Goal: Task Accomplishment & Management: Use online tool/utility

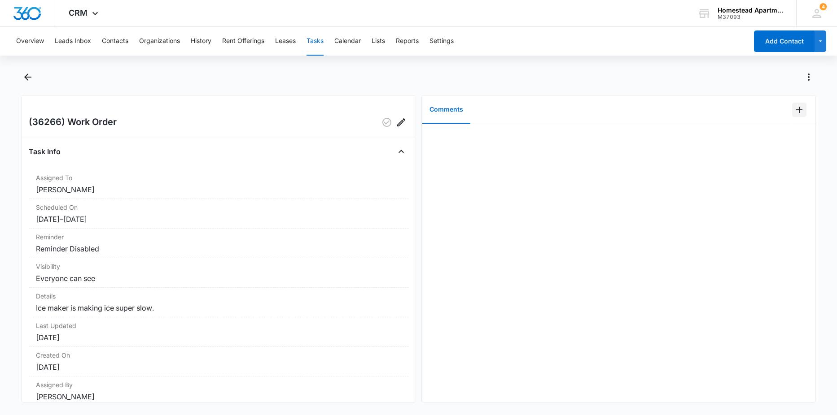
click at [793, 109] on icon "Add Comment" at bounding box center [798, 110] width 11 height 11
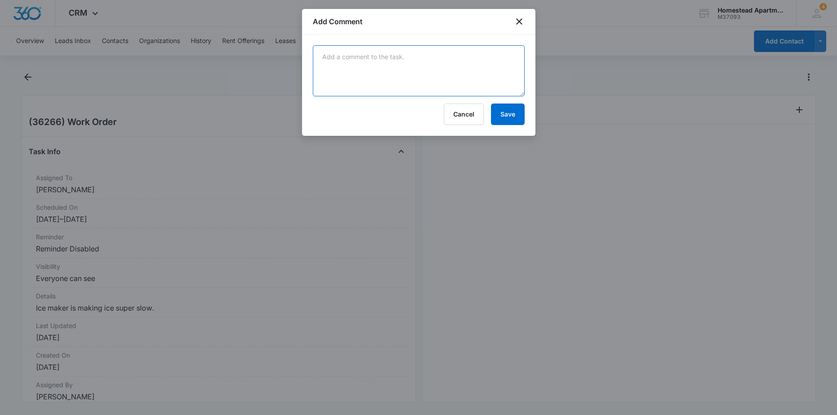
click at [458, 80] on textarea at bounding box center [419, 70] width 212 height 51
type textarea "replaced ice maker with new one and told tenant to call back if its still givin…"
click at [503, 112] on button "Save" at bounding box center [508, 115] width 34 height 22
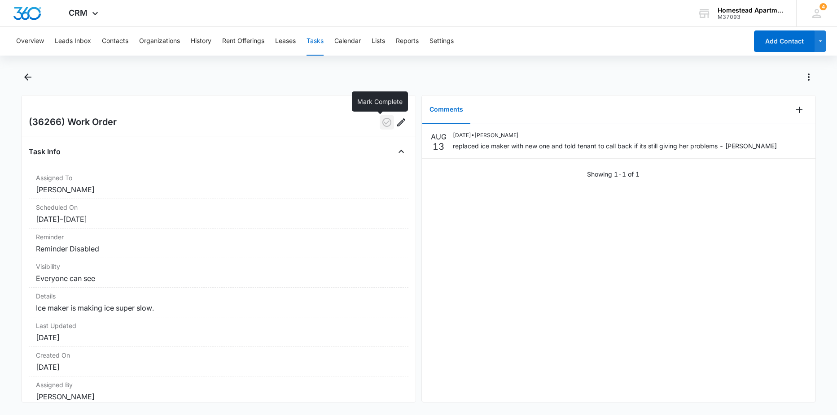
click at [381, 121] on icon "button" at bounding box center [386, 122] width 11 height 11
click at [23, 78] on icon "Back" at bounding box center [27, 77] width 11 height 11
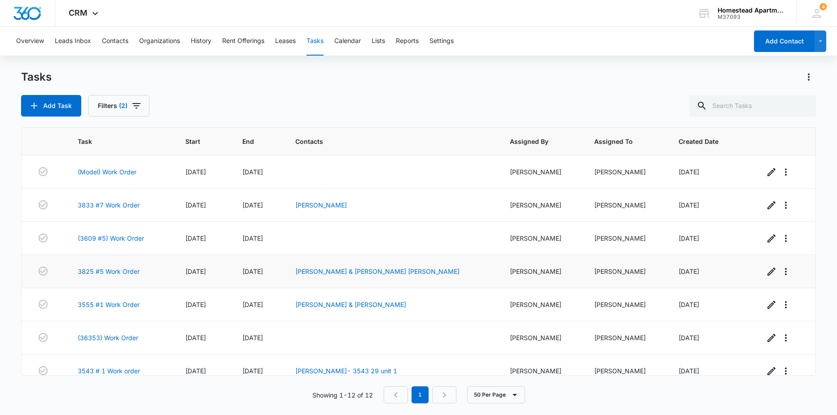
scroll to position [178, 0]
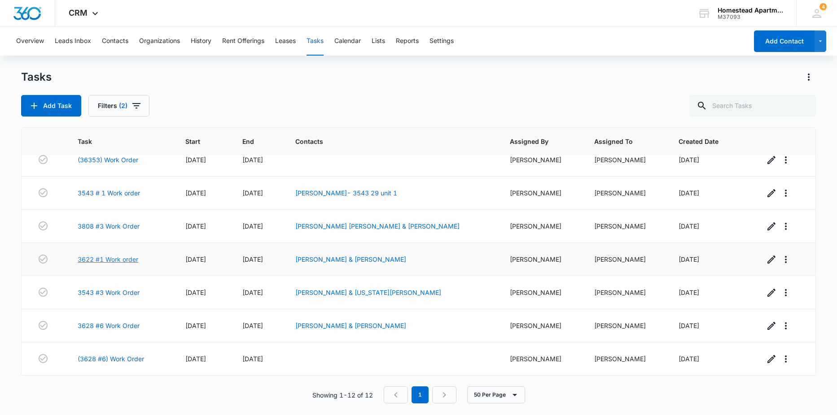
click at [109, 260] on link "3622 #1 Work order" at bounding box center [108, 259] width 61 height 9
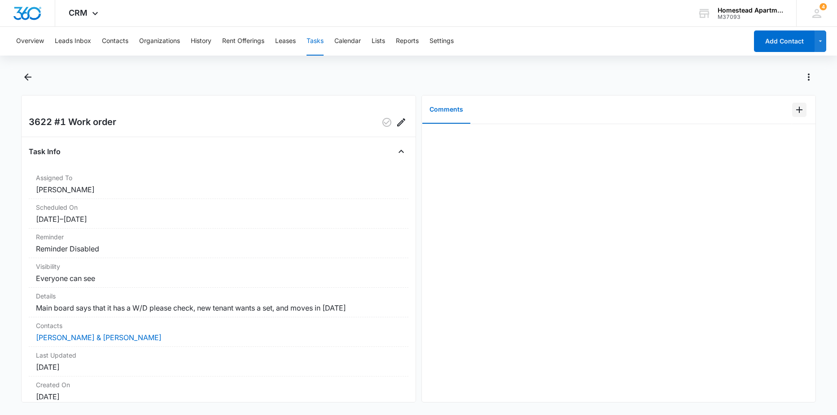
click at [793, 109] on icon "Add Comment" at bounding box center [798, 110] width 11 height 11
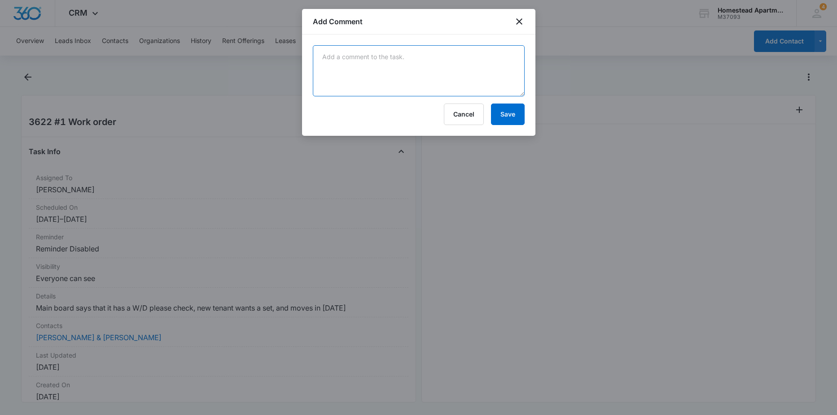
click at [440, 52] on textarea at bounding box center [419, 70] width 212 height 51
type textarea "got the towel bar back up, made sure it was tightn up and secured! - Carlos"
click at [510, 112] on button "Save" at bounding box center [508, 115] width 34 height 22
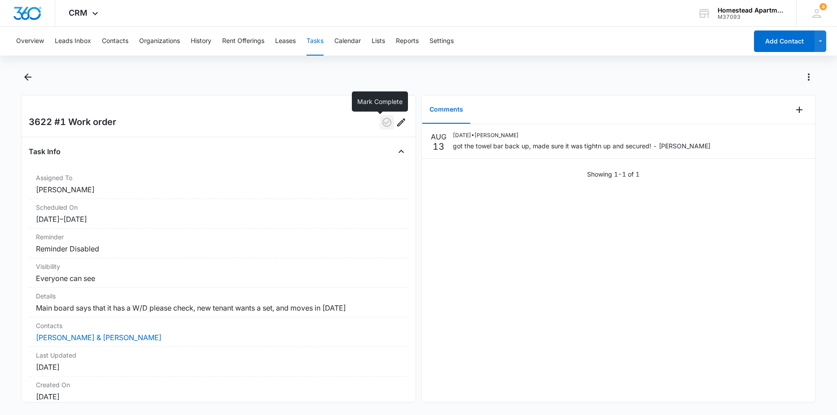
click at [381, 126] on icon "button" at bounding box center [386, 122] width 11 height 11
click at [24, 77] on icon "Back" at bounding box center [27, 77] width 11 height 11
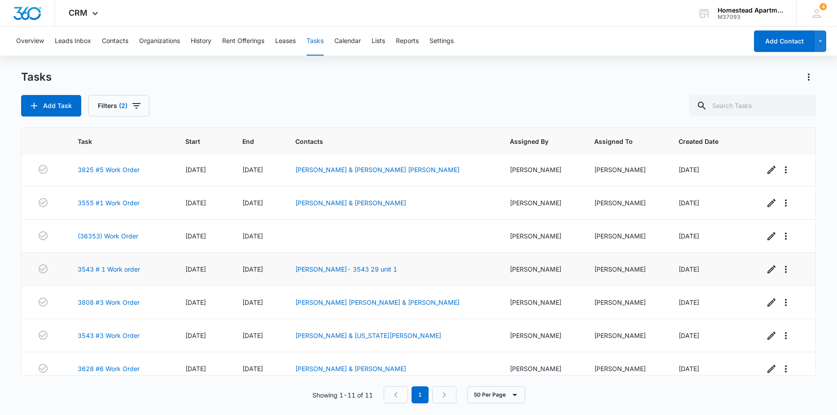
scroll to position [145, 0]
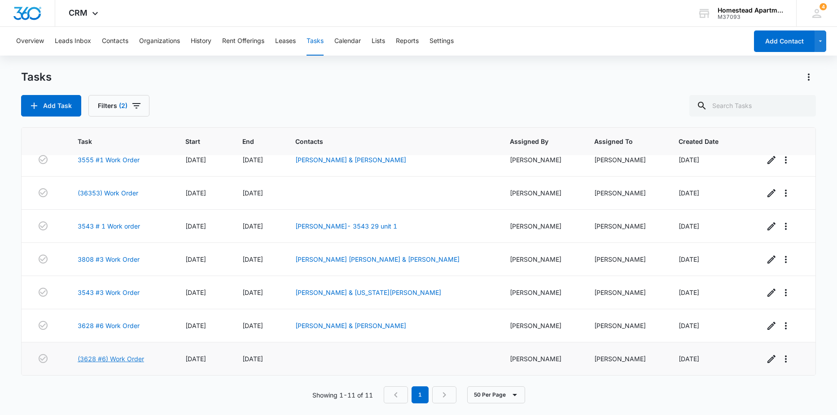
click at [118, 361] on link "(3628 #6) Work Order" at bounding box center [111, 358] width 66 height 9
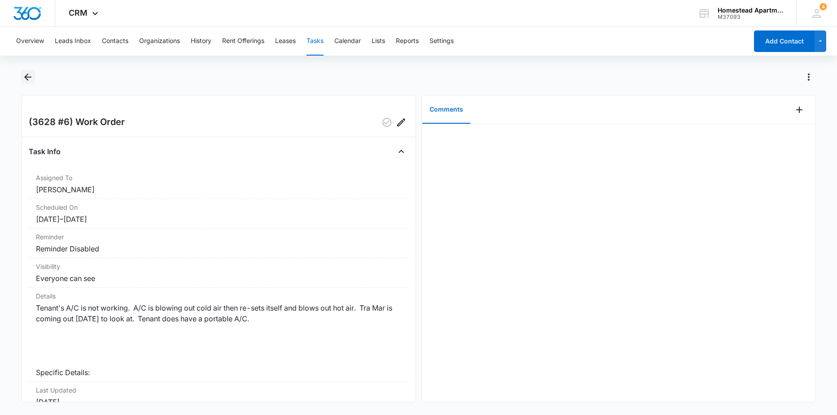
click at [29, 80] on icon "Back" at bounding box center [27, 77] width 11 height 11
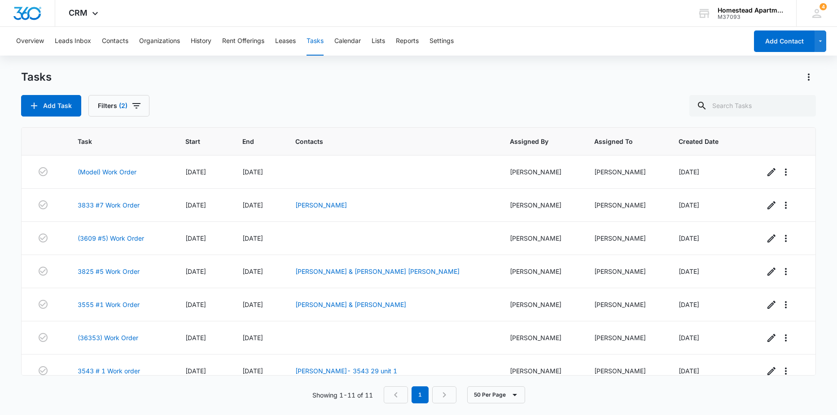
scroll to position [145, 0]
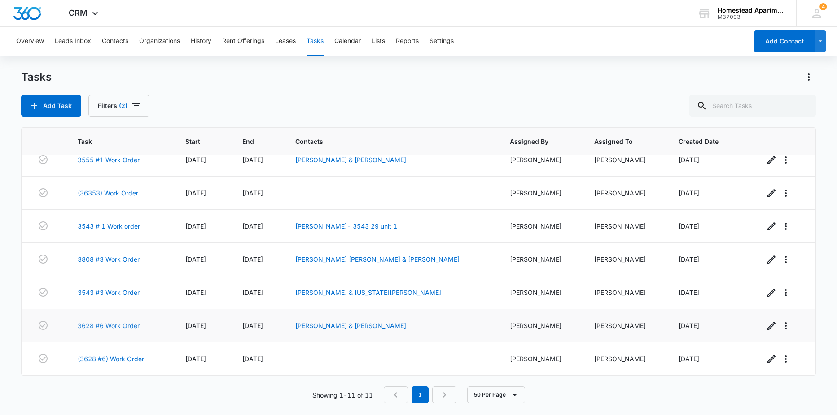
click at [121, 325] on link "3628 #6 Work Order" at bounding box center [109, 325] width 62 height 9
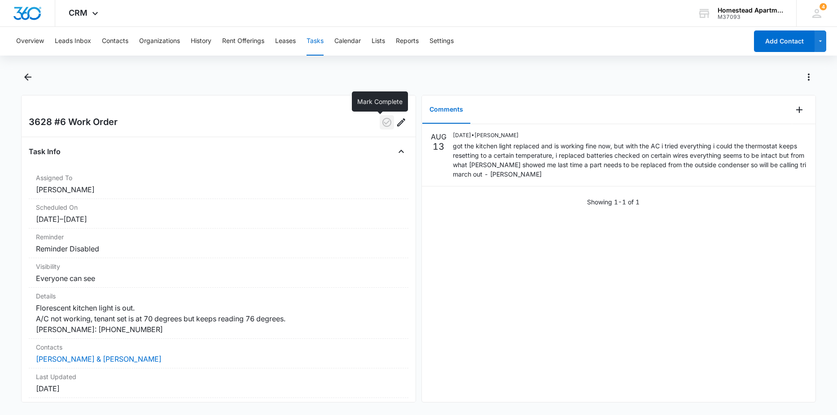
click at [381, 123] on icon "button" at bounding box center [386, 122] width 11 height 11
click at [32, 76] on icon "Back" at bounding box center [27, 77] width 11 height 11
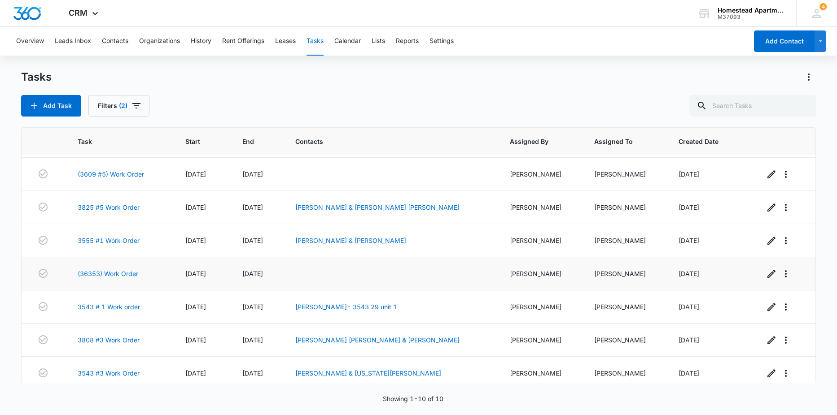
scroll to position [104, 0]
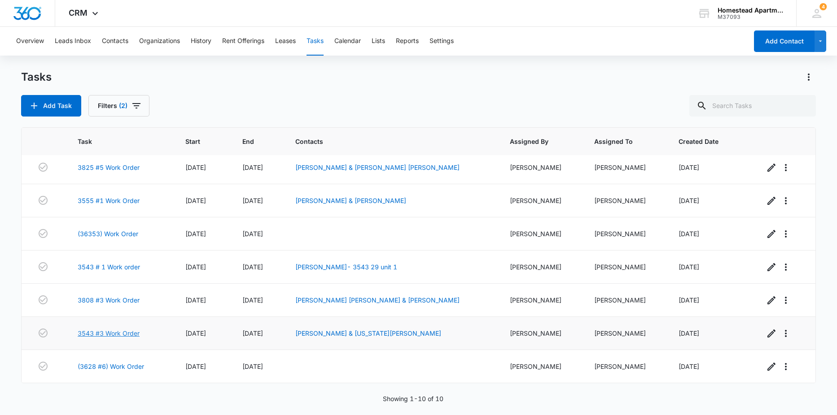
click at [110, 334] on link "3543 #3 Work Order" at bounding box center [109, 333] width 62 height 9
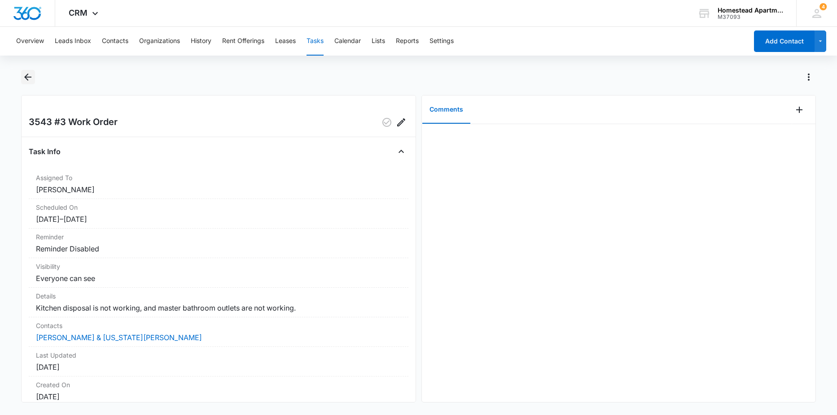
click at [30, 74] on icon "Back" at bounding box center [27, 77] width 11 height 11
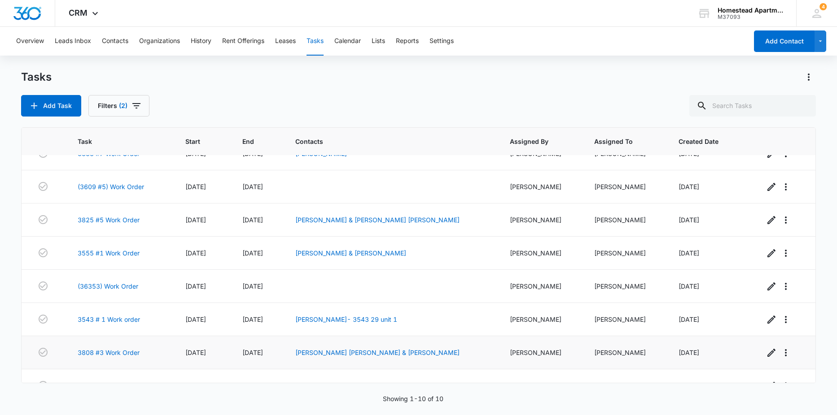
scroll to position [104, 0]
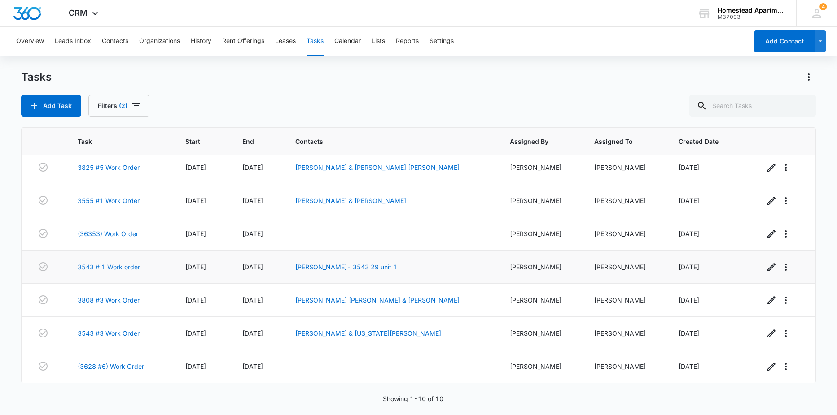
click at [114, 267] on link "3543 # 1 Work order" at bounding box center [109, 266] width 62 height 9
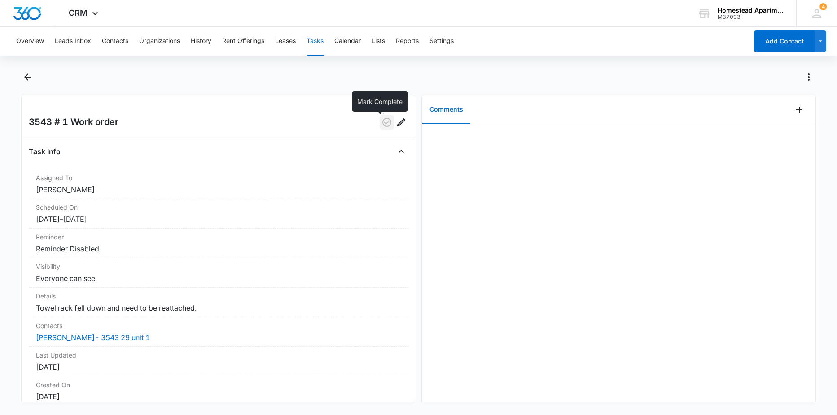
click at [381, 125] on icon "button" at bounding box center [386, 122] width 11 height 11
click at [27, 77] on icon "Back" at bounding box center [27, 77] width 7 height 7
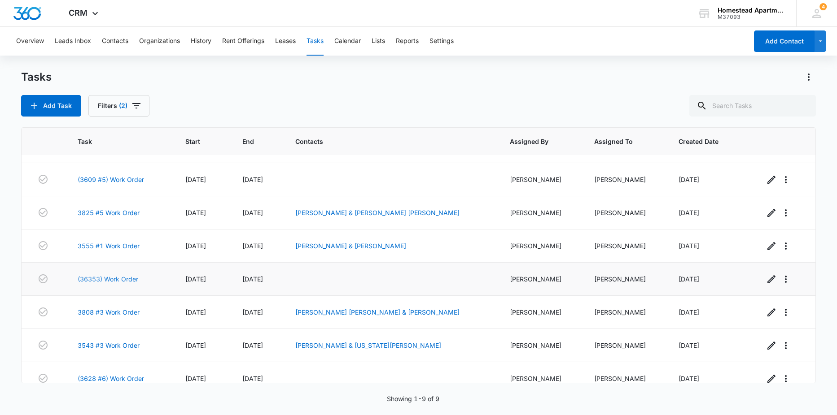
scroll to position [71, 0]
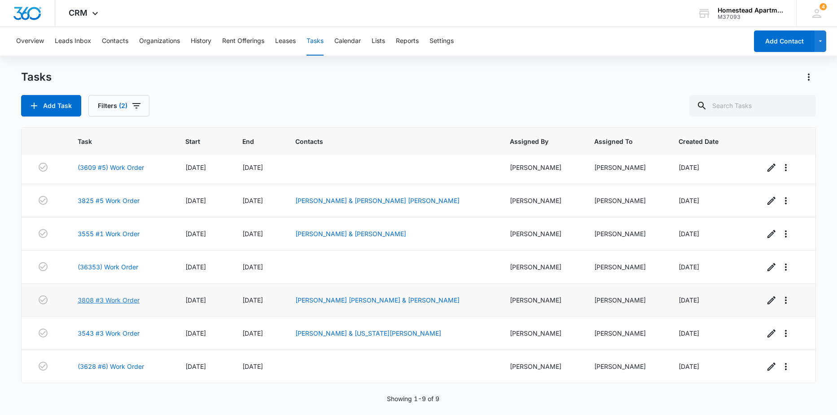
click at [109, 303] on link "3808 #3 Work Order" at bounding box center [109, 300] width 62 height 9
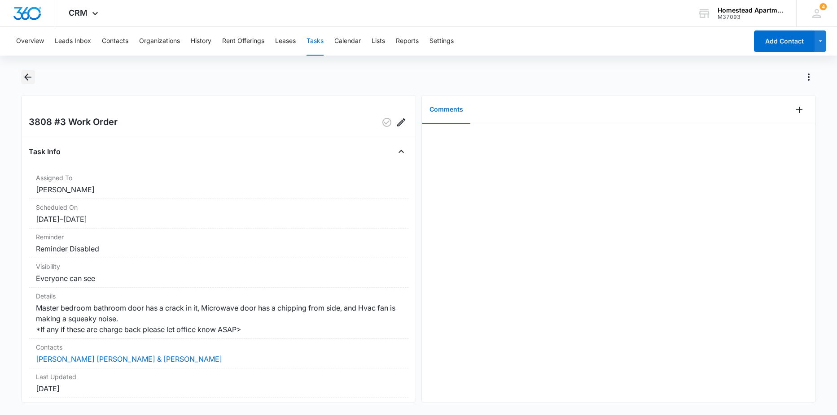
click at [30, 79] on icon "Back" at bounding box center [27, 77] width 11 height 11
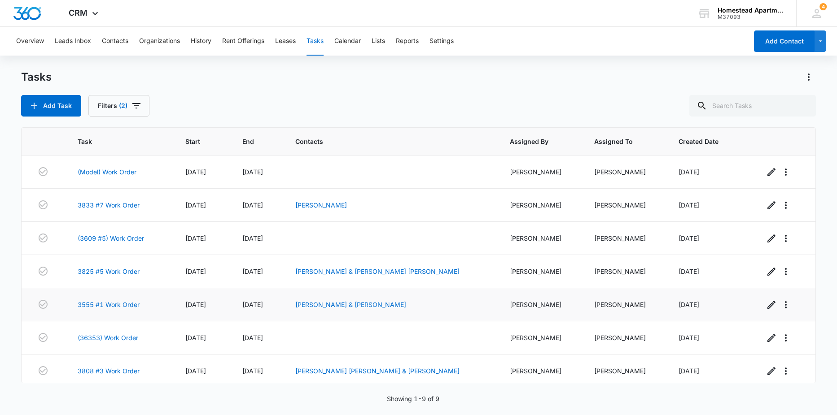
scroll to position [71, 0]
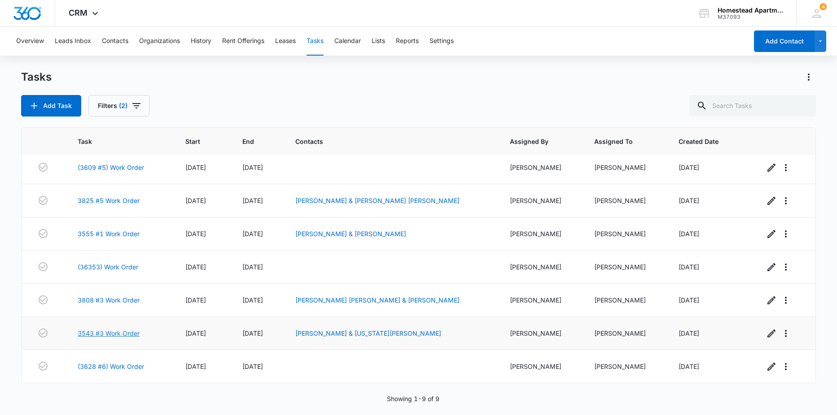
click at [117, 331] on link "3543 #3 Work Order" at bounding box center [109, 333] width 62 height 9
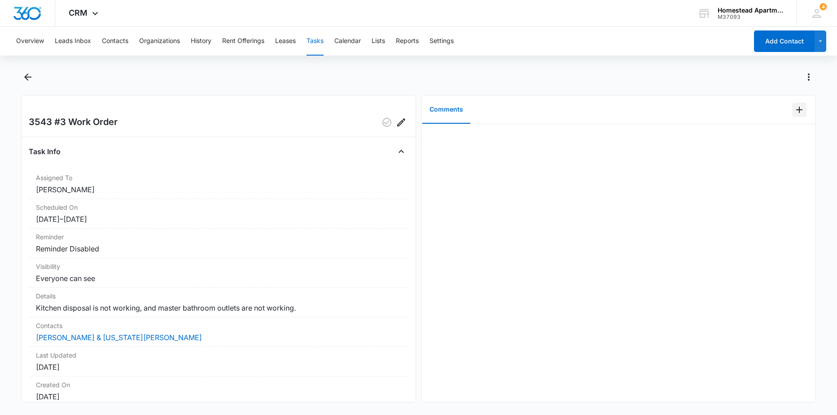
click at [796, 108] on icon "Add Comment" at bounding box center [799, 110] width 6 height 6
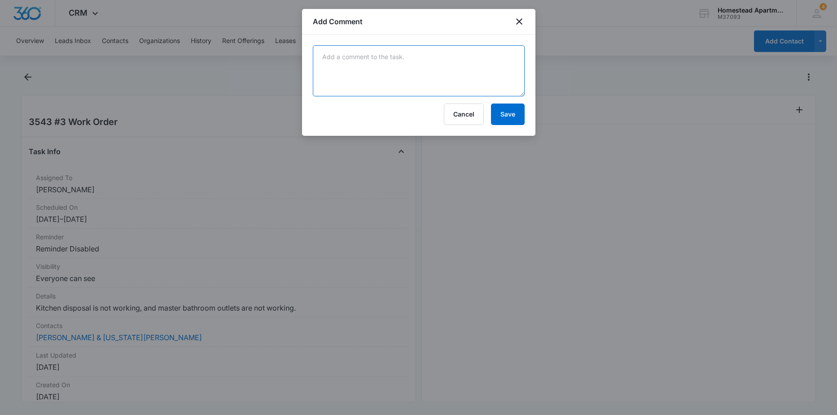
click at [441, 84] on textarea at bounding box center [419, 70] width 212 height 51
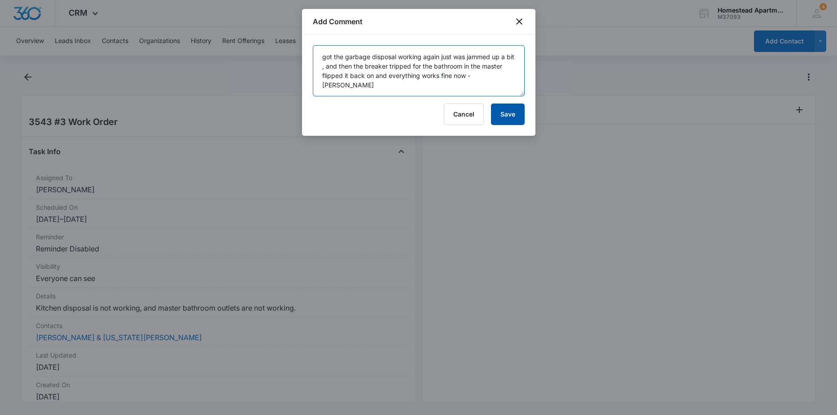
type textarea "got the garbage disposal working again just was jammed up a bit , and then the …"
click at [506, 113] on button "Save" at bounding box center [508, 115] width 34 height 22
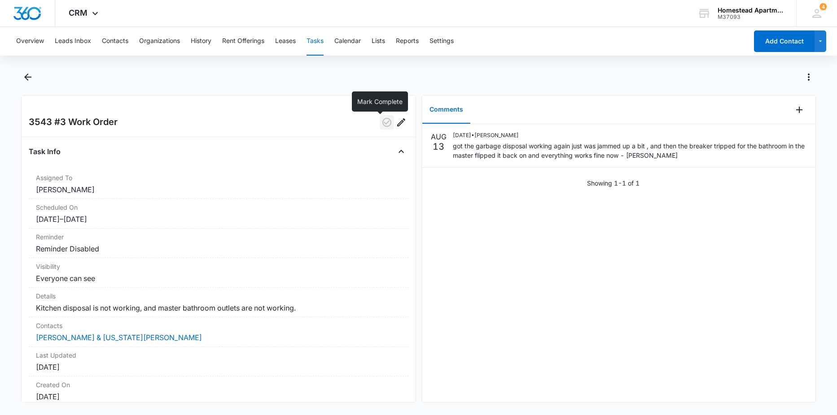
click at [381, 122] on icon "button" at bounding box center [386, 122] width 11 height 11
click at [22, 77] on icon "Back" at bounding box center [27, 77] width 11 height 11
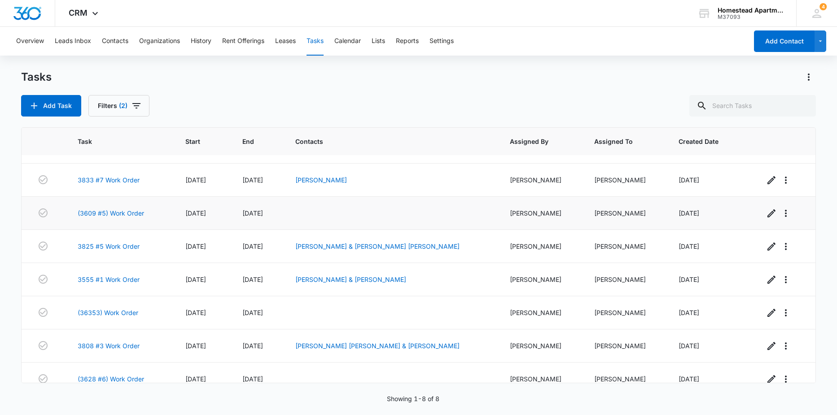
scroll to position [38, 0]
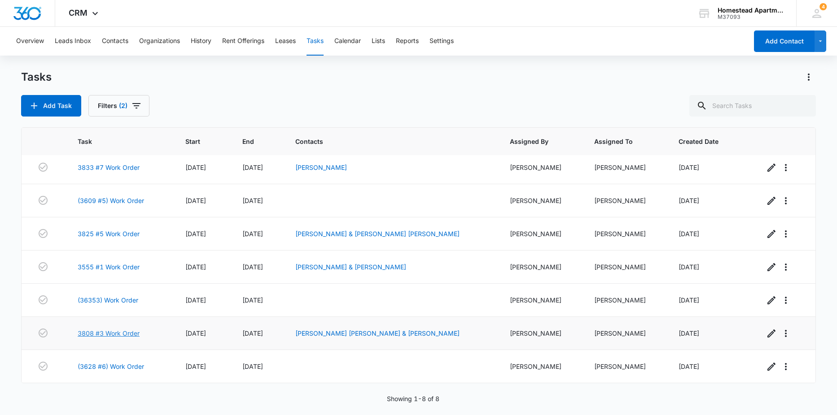
click at [129, 331] on link "3808 #3 Work Order" at bounding box center [109, 333] width 62 height 9
